Goal: Transaction & Acquisition: Purchase product/service

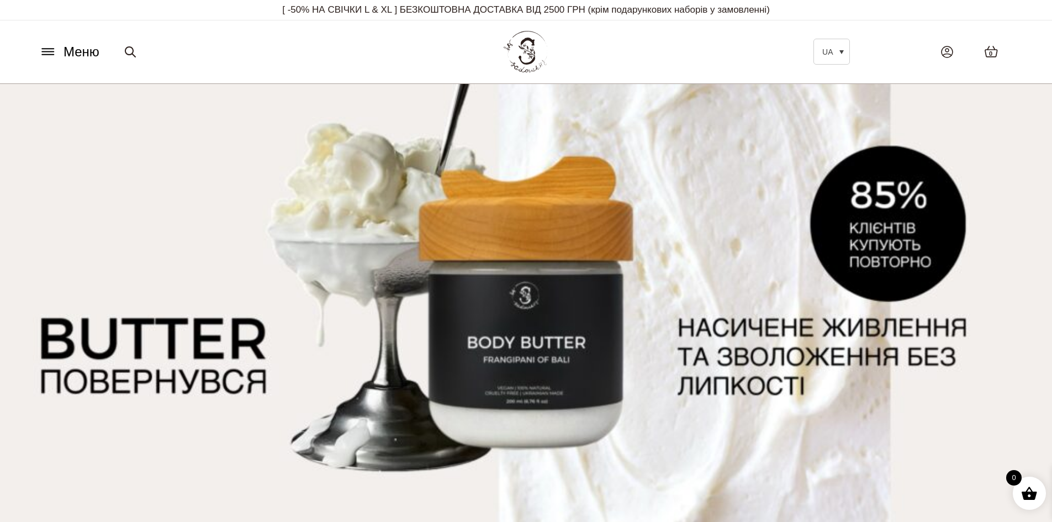
click at [49, 52] on icon at bounding box center [48, 52] width 18 height 12
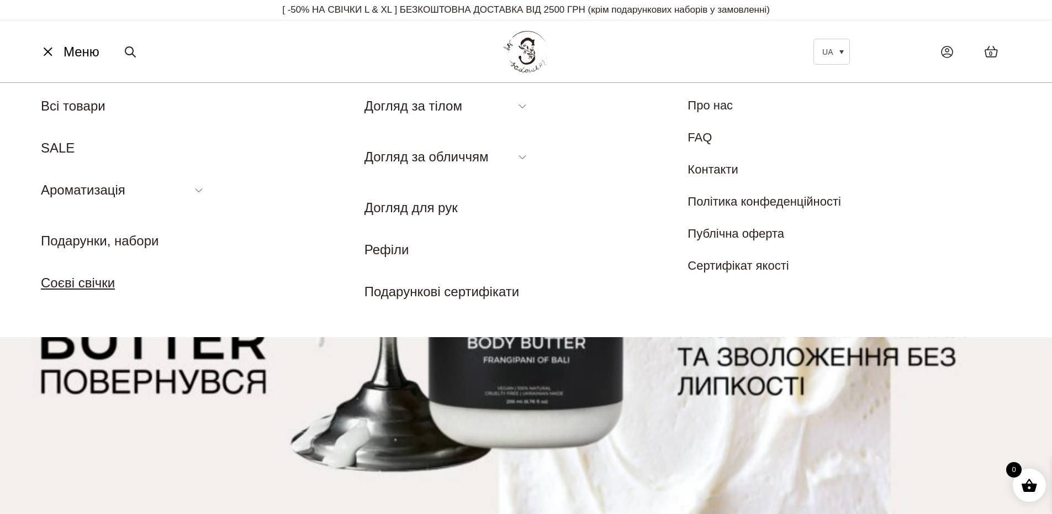
click at [108, 286] on link "Соєві свічки" at bounding box center [78, 282] width 74 height 15
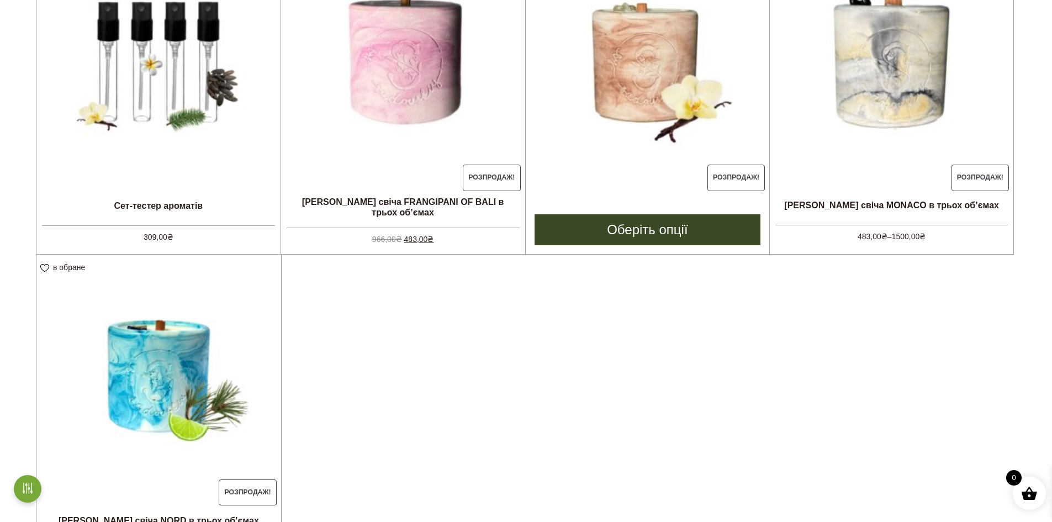
scroll to position [387, 0]
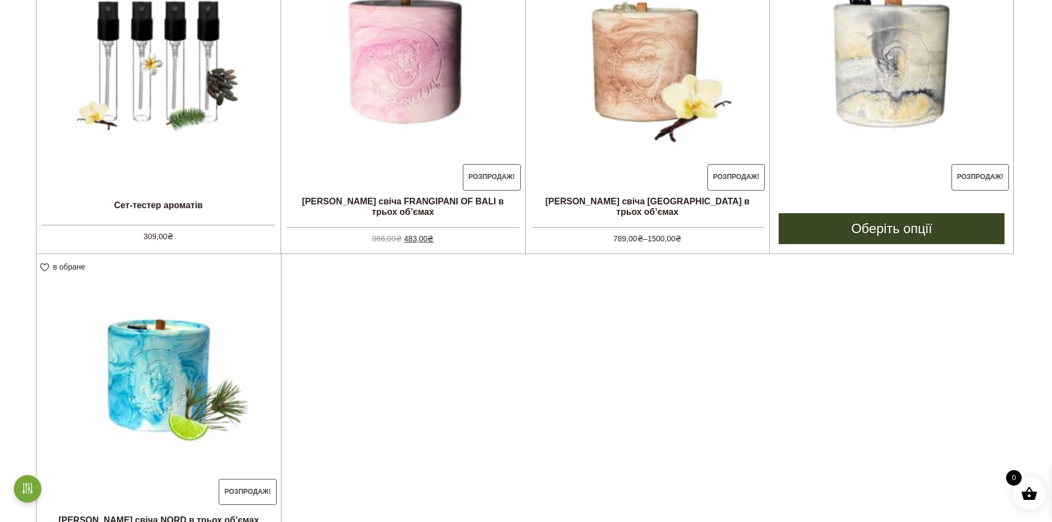
click at [969, 71] on img at bounding box center [892, 62] width 244 height 244
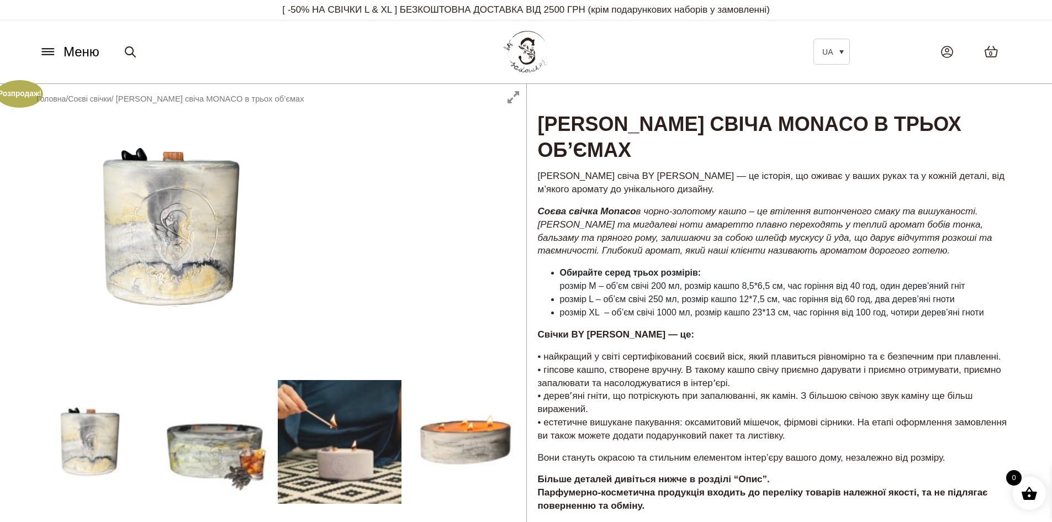
scroll to position [55, 0]
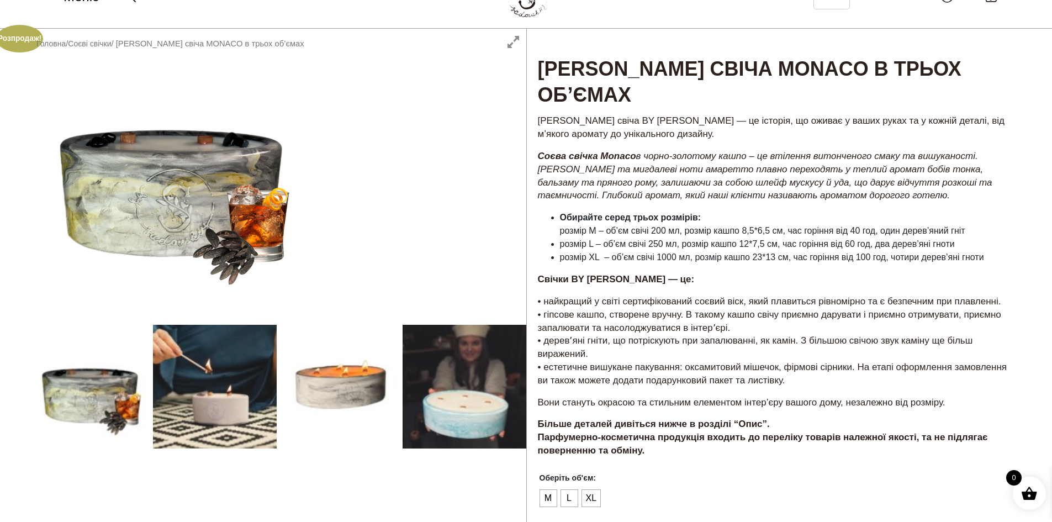
click at [98, 384] on div at bounding box center [277, 394] width 499 height 731
click at [500, 372] on div at bounding box center [277, 394] width 499 height 731
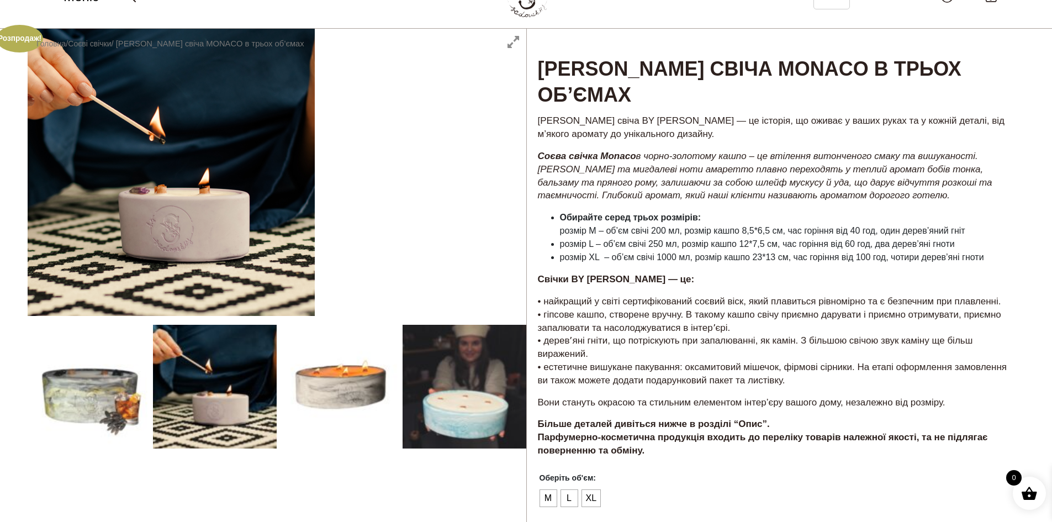
click at [223, 213] on div at bounding box center [277, 394] width 499 height 731
click at [517, 39] on div at bounding box center [277, 394] width 499 height 731
